Goal: Complete application form

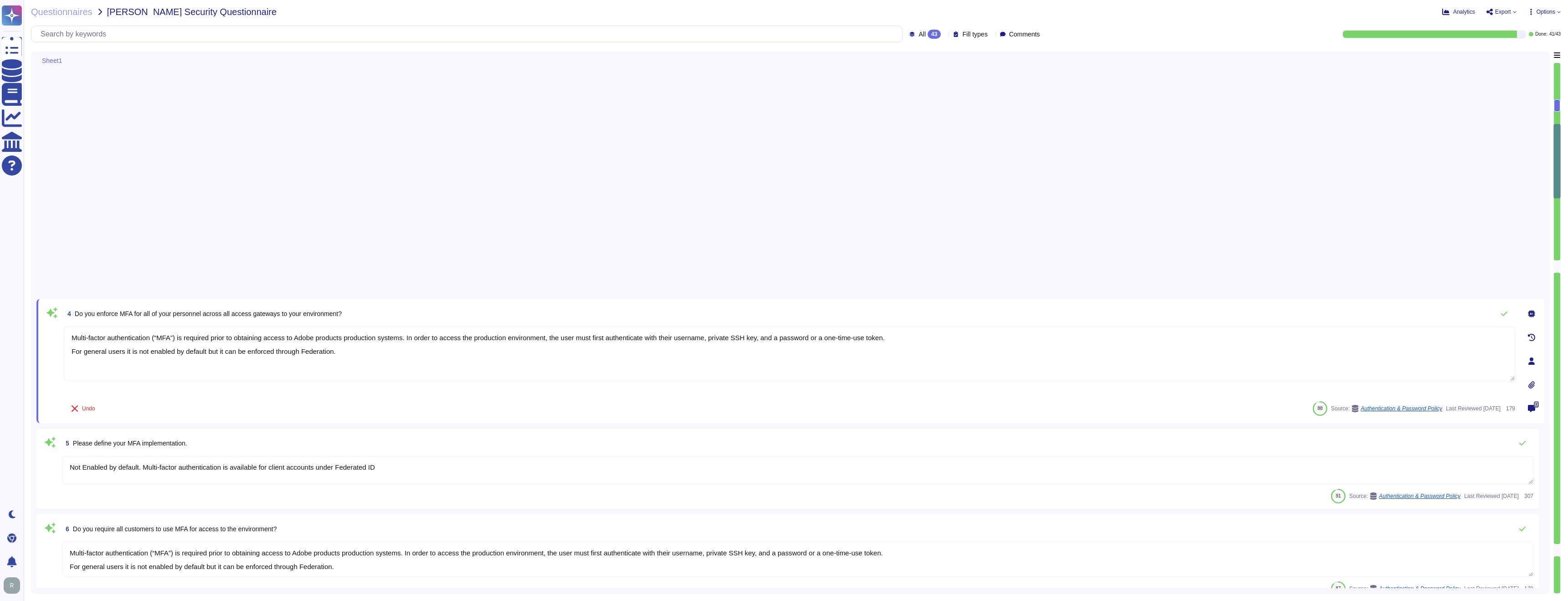
type textarea "Multi-factor authentication (“MFA”) is required prior to obtaining access to Ad…"
type textarea "Not Enabled by default. Multi-factor authentication is available for client acc…"
type textarea "Multi-factor authentication (“MFA”) is required prior to obtaining access to Ad…"
type textarea "Documented policies and procedures exist that cover unauthorized software insta…"
type textarea "Lo ipsumdolo sita CON 94202, Adipi'e Seddoeiusmo Temporin Utlabo etdolore mag a…"
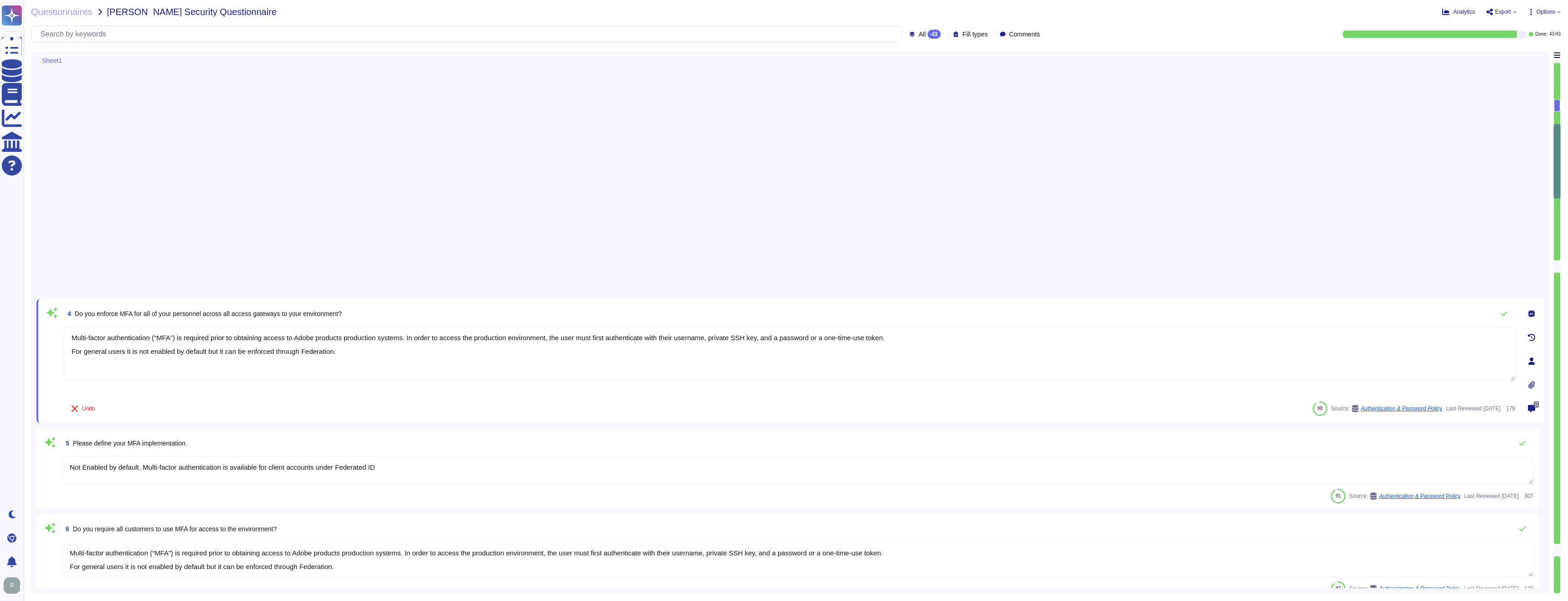
type textarea "SaaS administrators and end users access the application through the same web i…"
type textarea "Yes we do all of the above - 2FA, audit trails, IP address filtering, firewalls…"
type textarea "Lo ipsumdolo sita CON 94202, Adipi'e Seddoeiusmo Temporin Utlabo etdolore mag a…"
type textarea "Please see: [URL][DOMAIN_NAME] and [URL][DOMAIN_NAME]"
type textarea "Privileged access (administrator level) to information security management syst…"
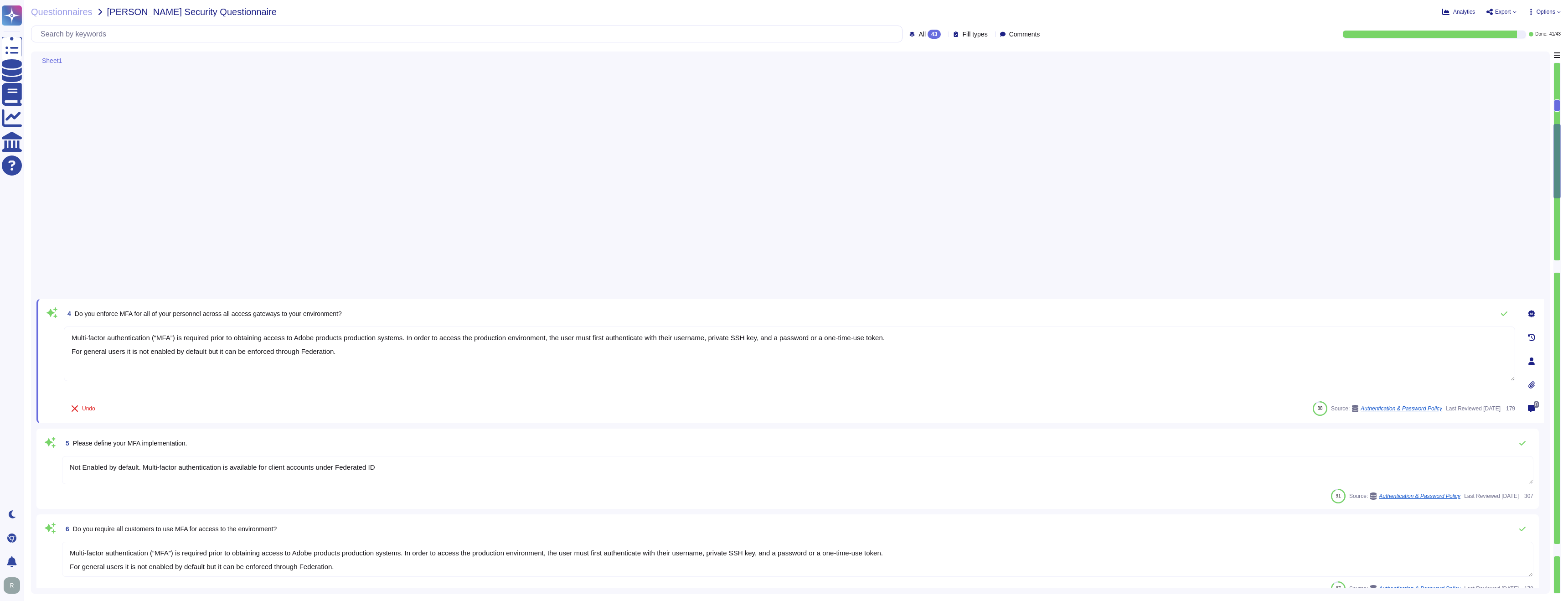
type textarea "Each API call requires authentication to be established, either through Oauth 2…"
